Goal: Find specific page/section: Find specific page/section

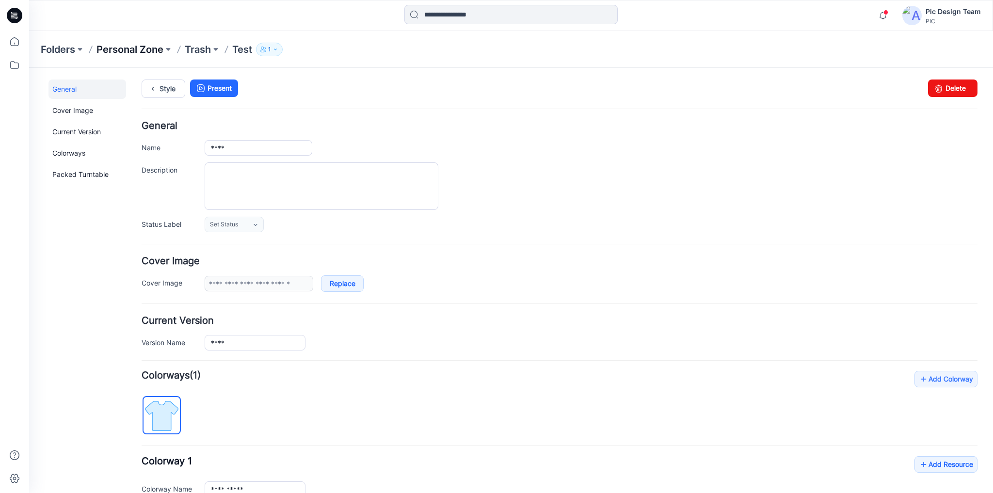
click at [105, 47] on p "Personal Zone" at bounding box center [130, 50] width 67 height 14
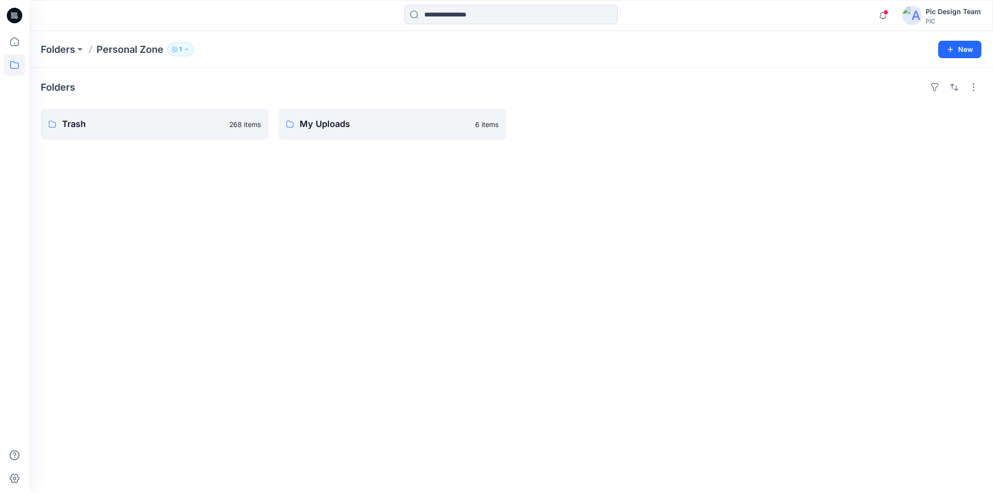
click at [18, 17] on icon at bounding box center [15, 16] width 16 height 16
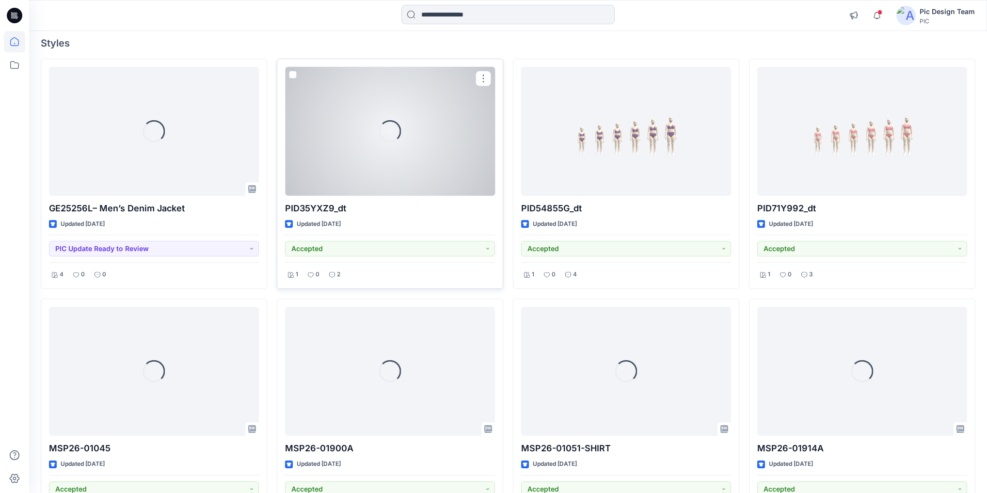
scroll to position [39, 0]
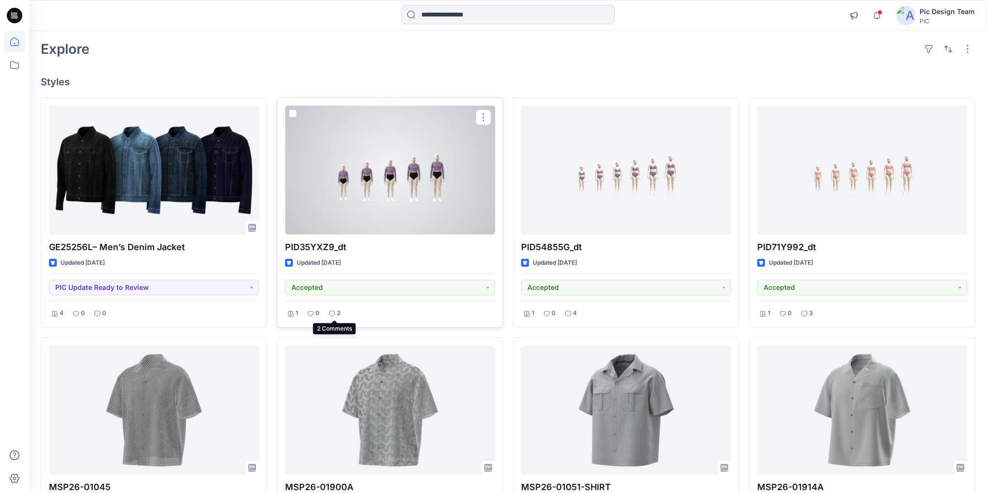
click at [334, 314] on icon at bounding box center [332, 314] width 6 height 6
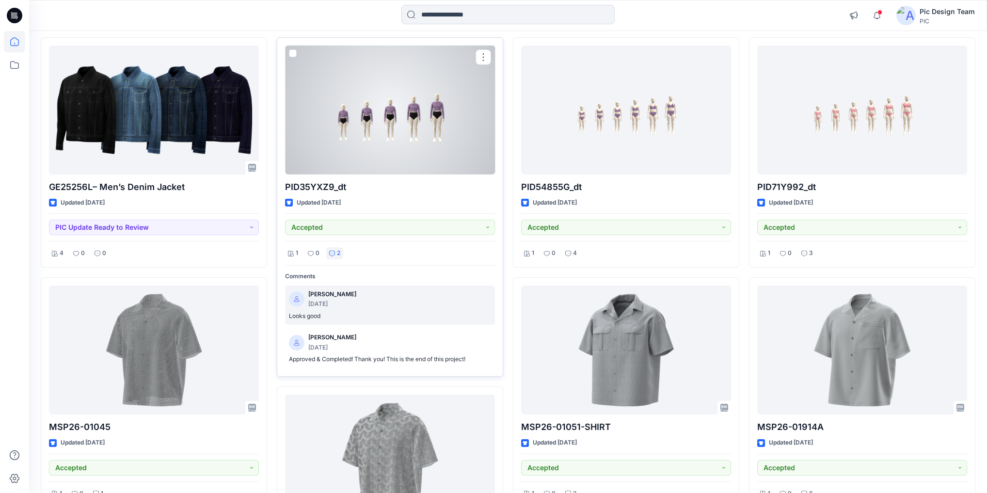
scroll to position [116, 0]
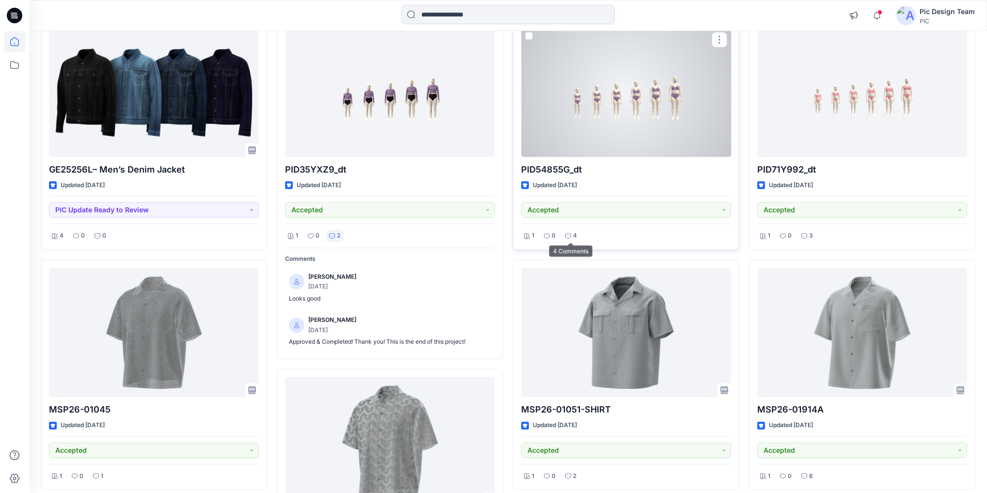
click at [574, 236] on p "4" at bounding box center [575, 236] width 4 height 10
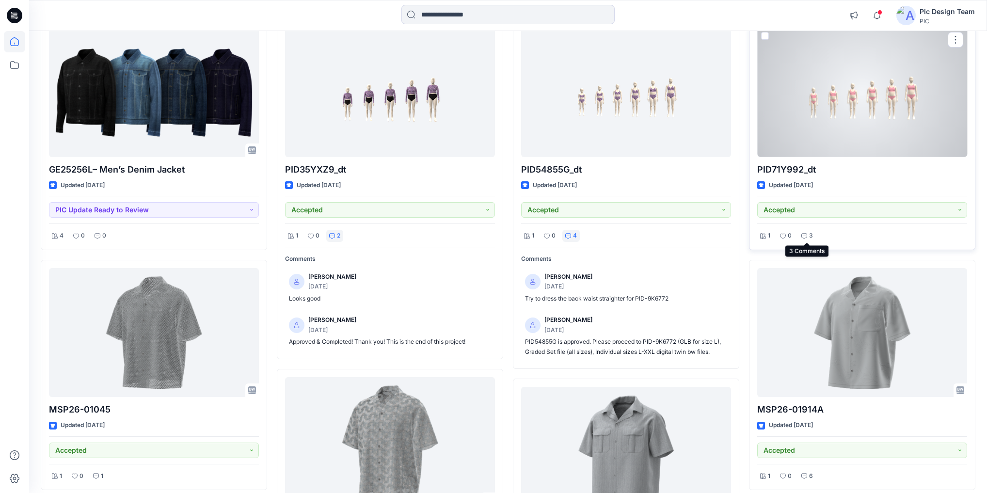
click at [804, 235] on icon at bounding box center [805, 236] width 6 height 6
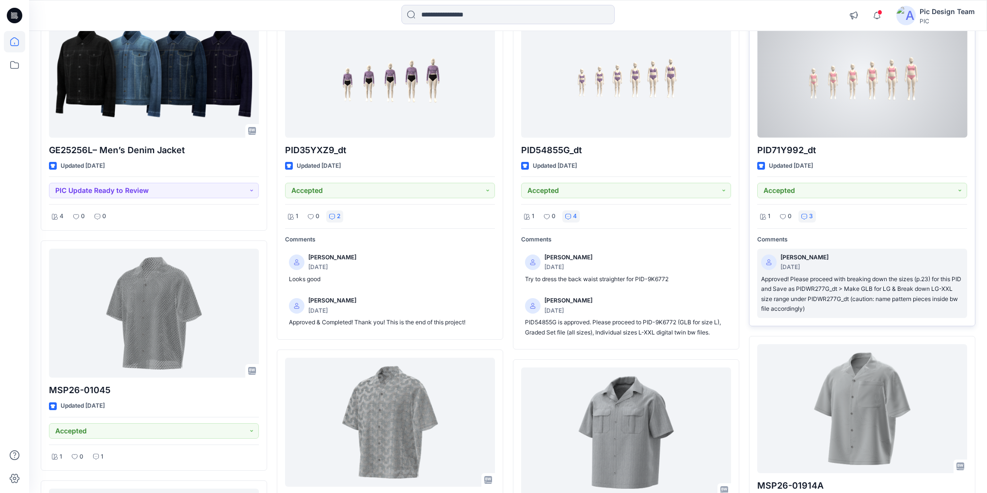
scroll to position [155, 0]
